Goal: Transaction & Acquisition: Purchase product/service

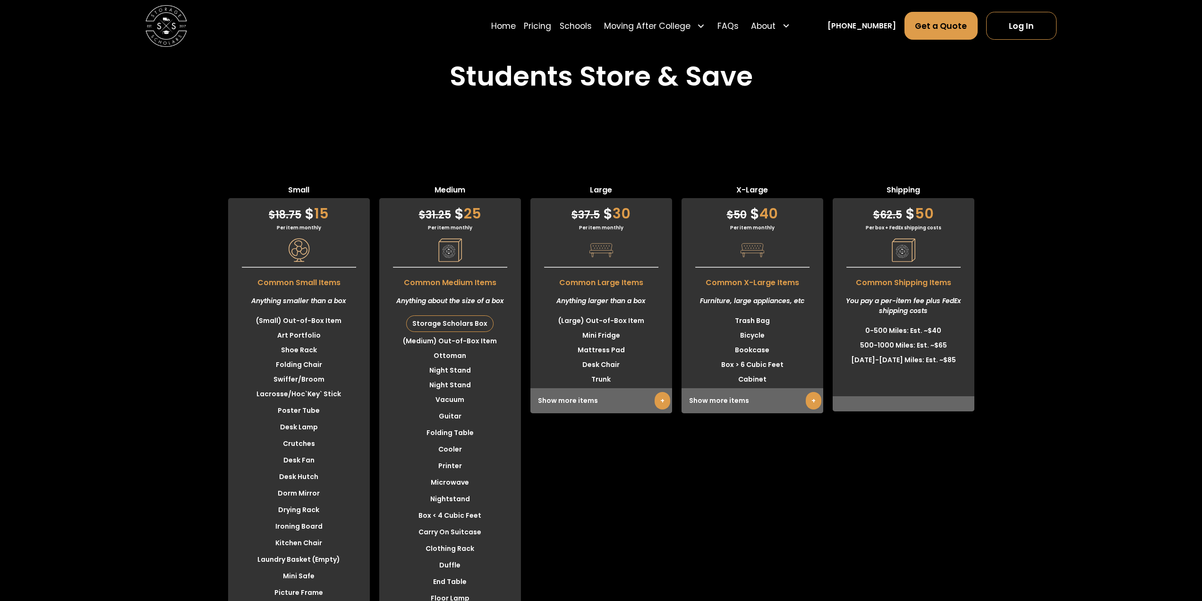
scroll to position [2457, 0]
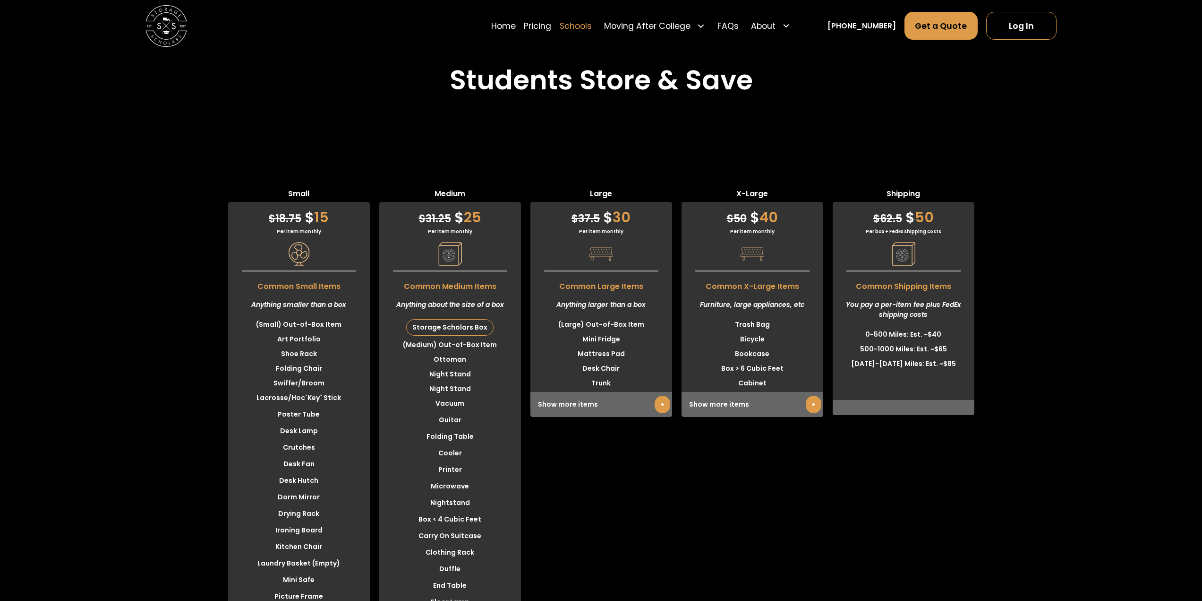
click at [592, 17] on link "Schools" at bounding box center [576, 25] width 32 height 29
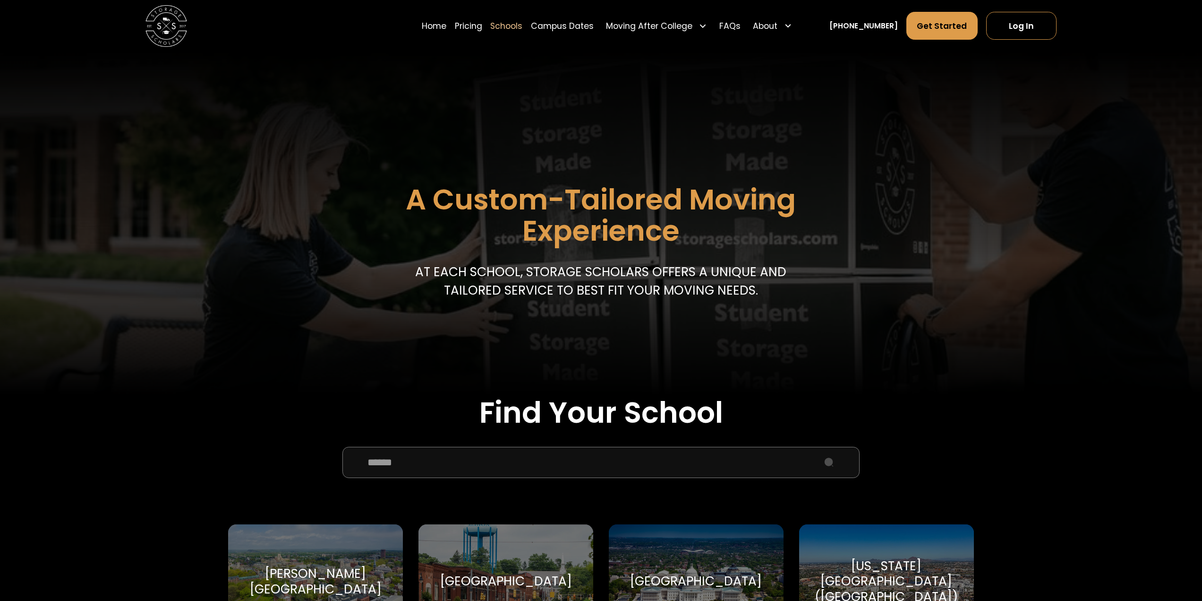
click at [452, 466] on input "School Select Form" at bounding box center [602, 461] width 518 height 31
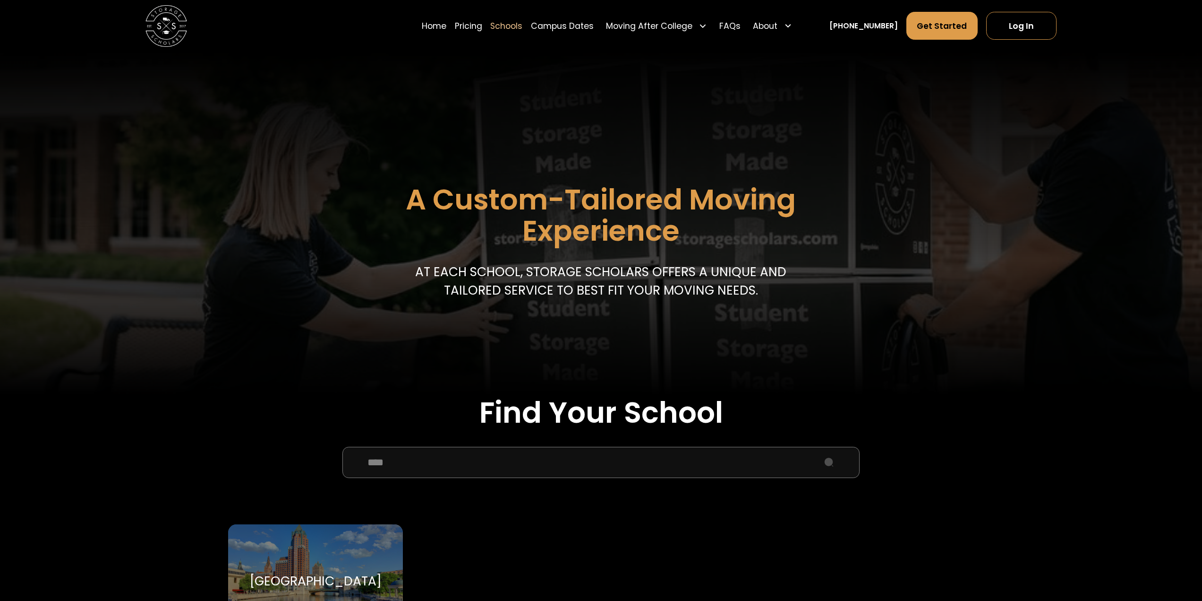
type input "****"
click at [339, 562] on div "[GEOGRAPHIC_DATA] [GEOGRAPHIC_DATA]" at bounding box center [315, 581] width 175 height 114
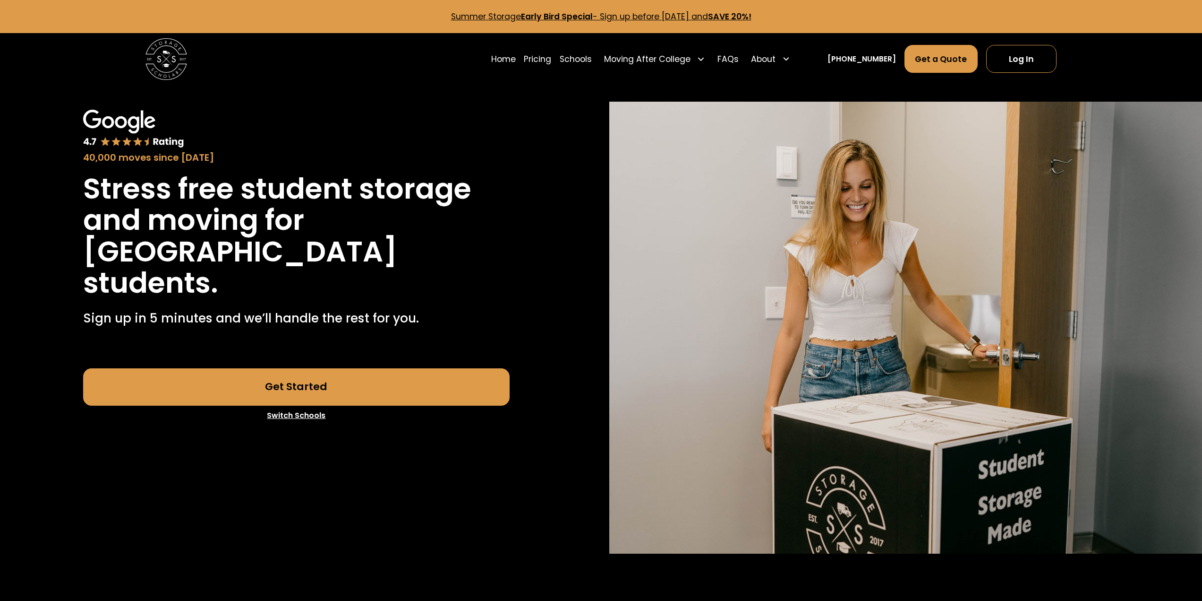
click at [330, 387] on link "Get Started" at bounding box center [296, 386] width 427 height 37
